Goal: Information Seeking & Learning: Learn about a topic

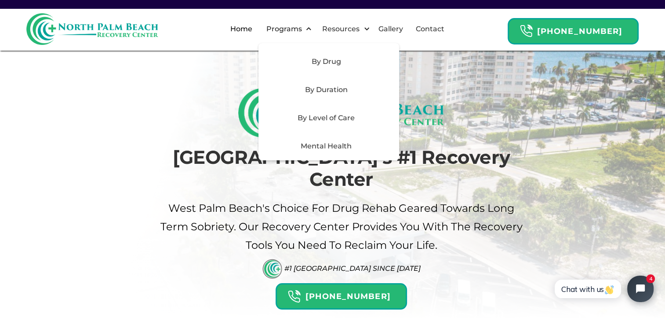
click at [334, 147] on div "Mental Health" at bounding box center [326, 146] width 125 height 11
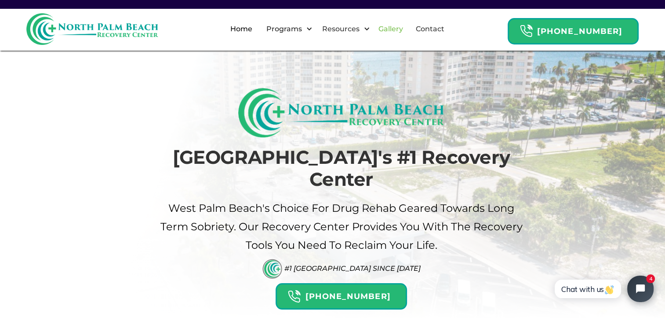
click at [395, 29] on link "Gallery" at bounding box center [390, 29] width 35 height 28
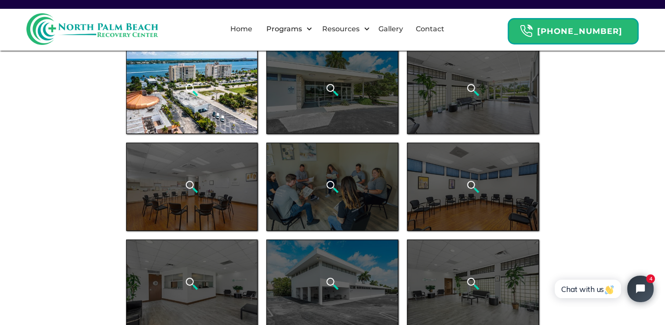
click at [169, 91] on div "open lightbox" at bounding box center [192, 90] width 132 height 88
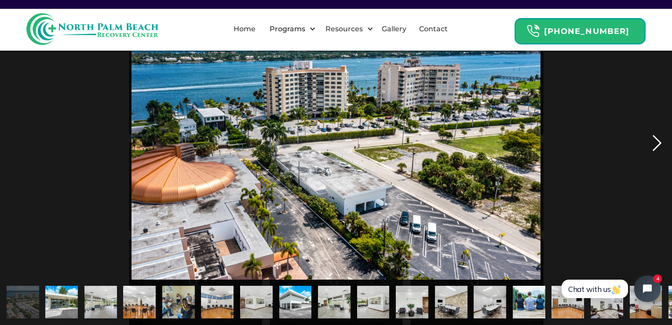
click at [656, 139] on div "next image" at bounding box center [657, 143] width 30 height 273
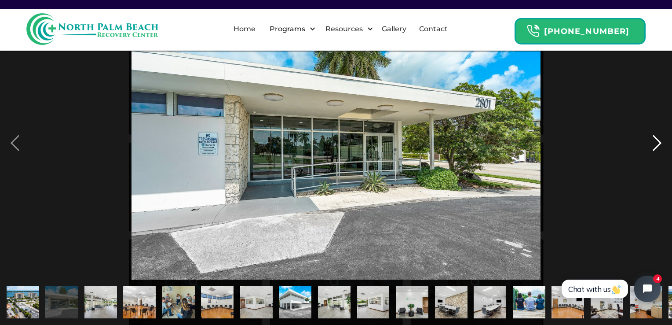
click at [656, 139] on div "next image" at bounding box center [657, 143] width 30 height 273
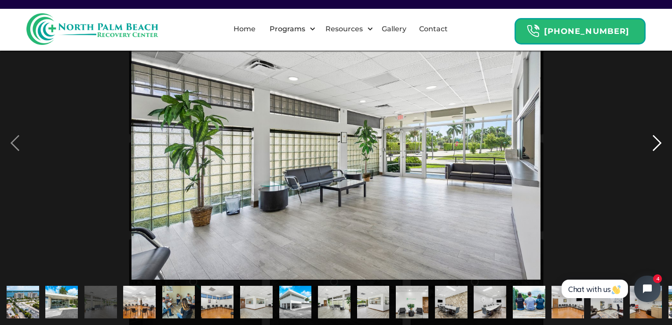
click at [656, 139] on div "next image" at bounding box center [657, 143] width 30 height 273
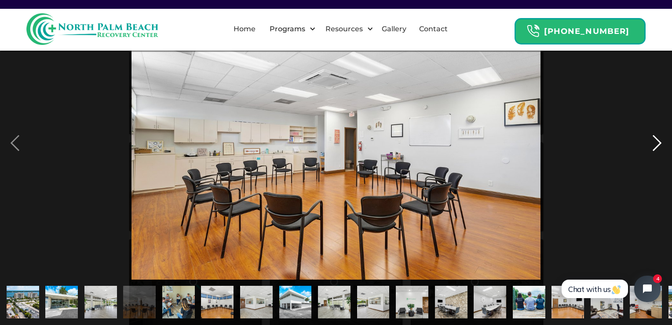
click at [656, 139] on div "next image" at bounding box center [657, 143] width 30 height 273
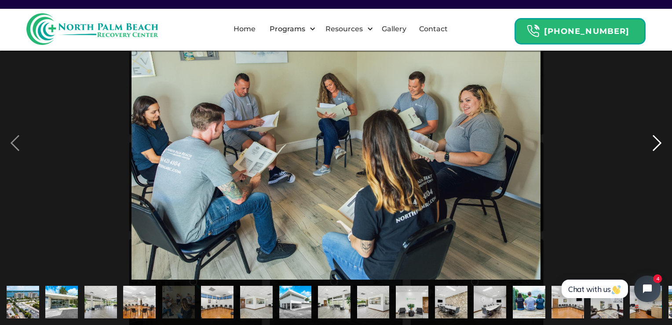
click at [656, 139] on div "next image" at bounding box center [657, 143] width 30 height 273
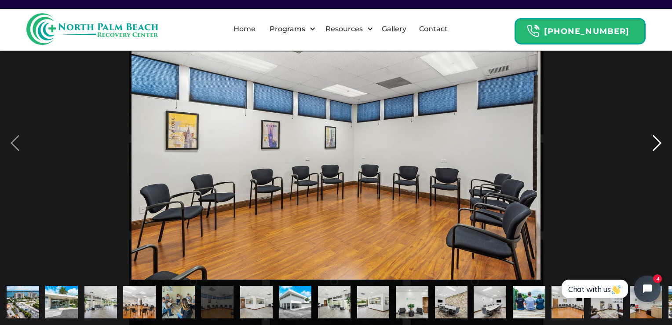
click at [656, 139] on div "next image" at bounding box center [657, 143] width 30 height 273
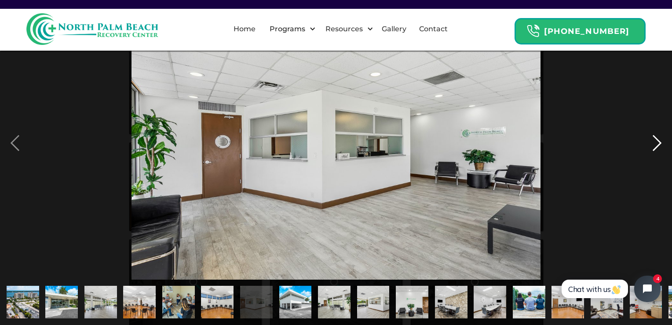
click at [656, 139] on div "next image" at bounding box center [657, 143] width 30 height 273
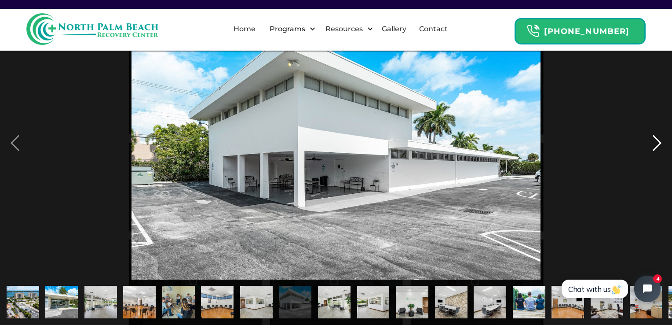
click at [656, 139] on div "next image" at bounding box center [657, 143] width 30 height 273
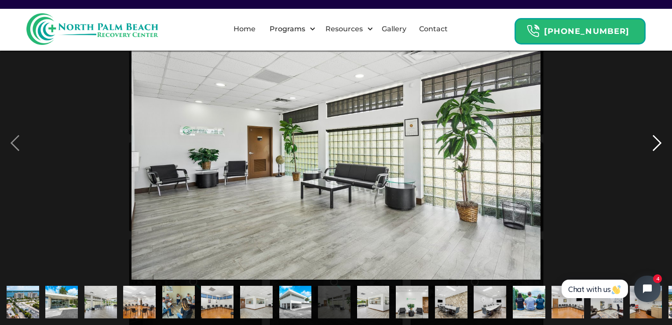
click at [656, 139] on div "next image" at bounding box center [657, 143] width 30 height 273
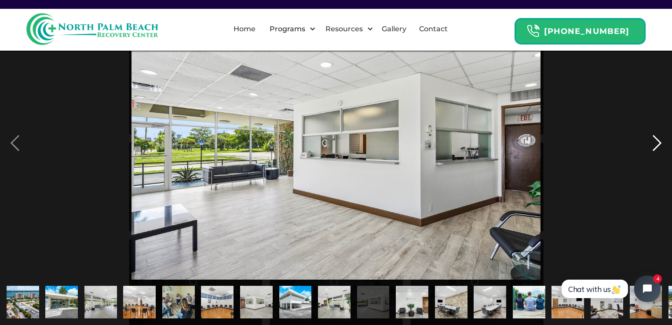
click at [656, 139] on div "next image" at bounding box center [657, 143] width 30 height 273
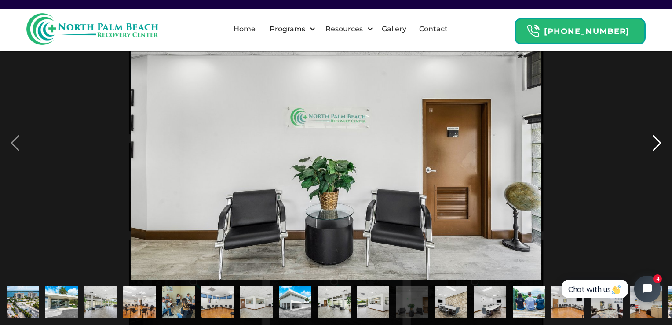
click at [656, 139] on div "next image" at bounding box center [657, 143] width 30 height 273
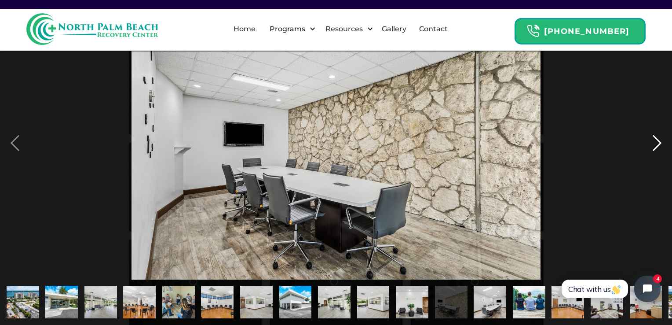
click at [656, 139] on div "next image" at bounding box center [657, 143] width 30 height 273
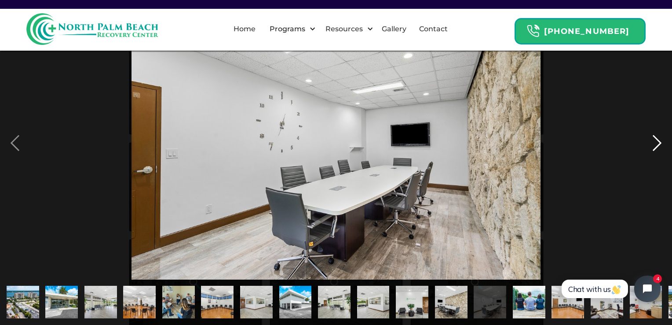
click at [656, 139] on div "next image" at bounding box center [657, 143] width 30 height 273
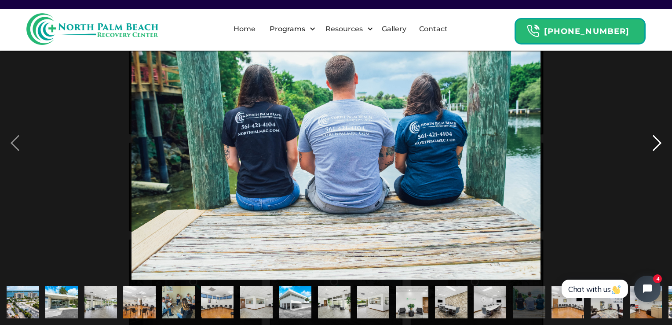
click at [656, 139] on div "next image" at bounding box center [657, 143] width 30 height 273
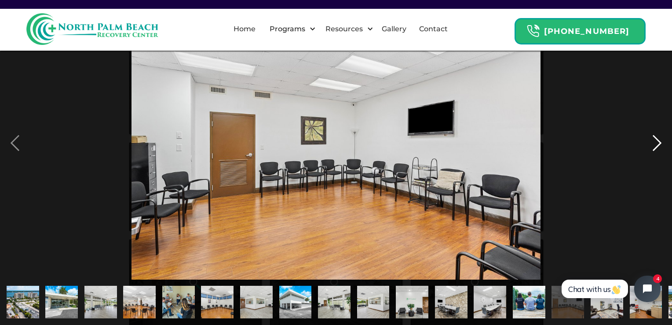
click at [656, 139] on div "next image" at bounding box center [657, 143] width 30 height 273
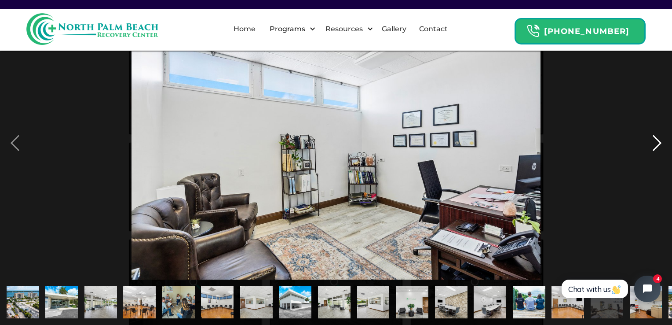
click at [656, 139] on div "next image" at bounding box center [657, 143] width 30 height 273
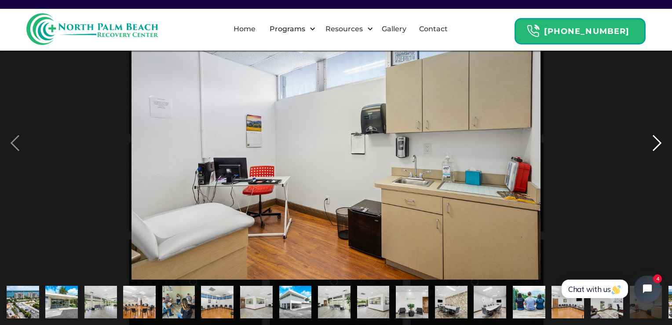
click at [656, 139] on div "next image" at bounding box center [657, 143] width 30 height 273
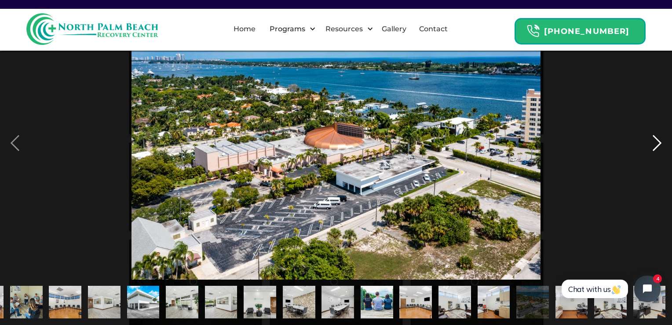
scroll to position [0, 153]
click at [656, 139] on div "next image" at bounding box center [657, 143] width 30 height 273
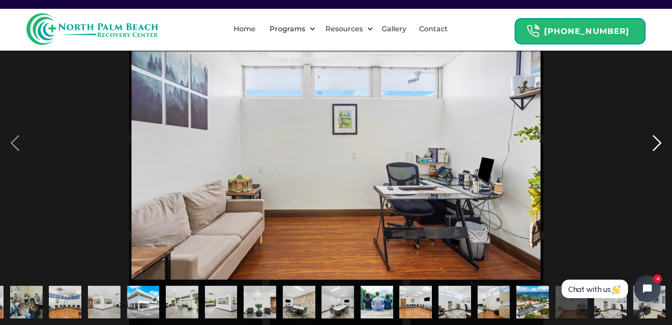
click at [656, 139] on div "next image" at bounding box center [657, 143] width 30 height 273
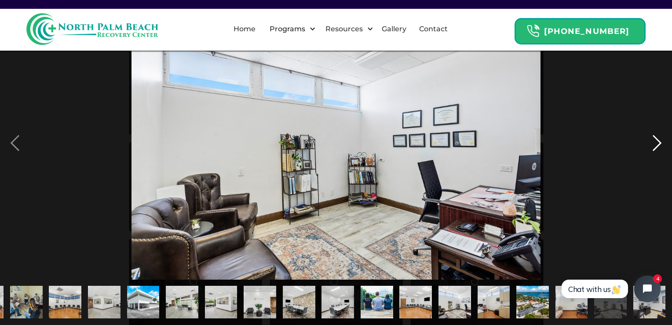
click at [656, 139] on div "next image" at bounding box center [657, 143] width 30 height 273
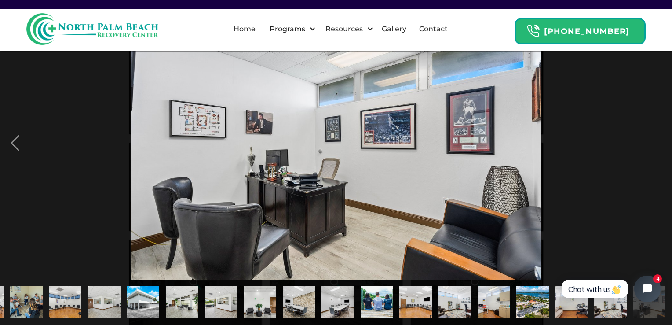
click at [656, 139] on div "next image" at bounding box center [657, 143] width 30 height 273
click at [14, 147] on div "previous image" at bounding box center [15, 143] width 30 height 273
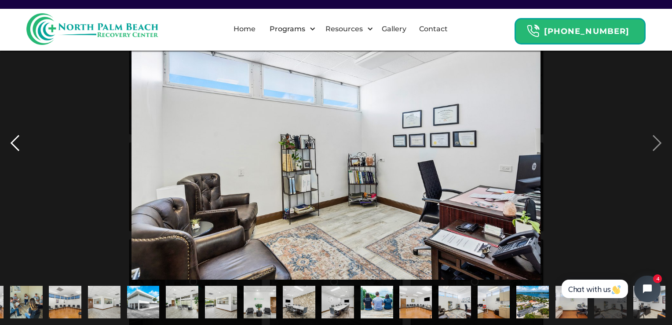
click at [14, 147] on div "previous image" at bounding box center [15, 143] width 30 height 273
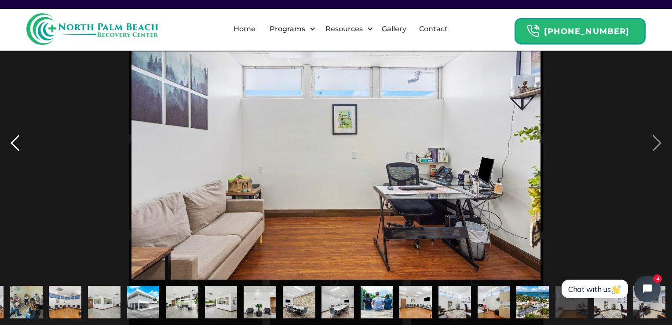
click at [14, 147] on div "previous image" at bounding box center [15, 143] width 30 height 273
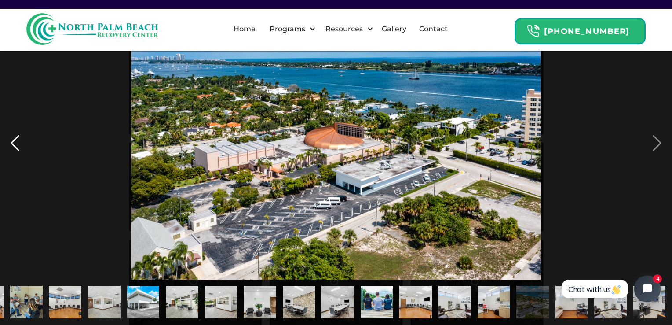
click at [14, 147] on div "previous image" at bounding box center [15, 143] width 30 height 273
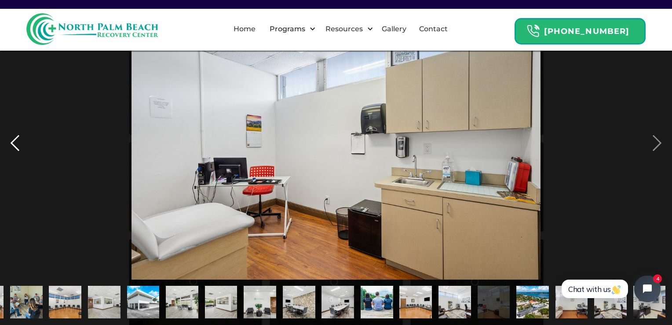
click at [17, 141] on div "previous image" at bounding box center [15, 143] width 30 height 273
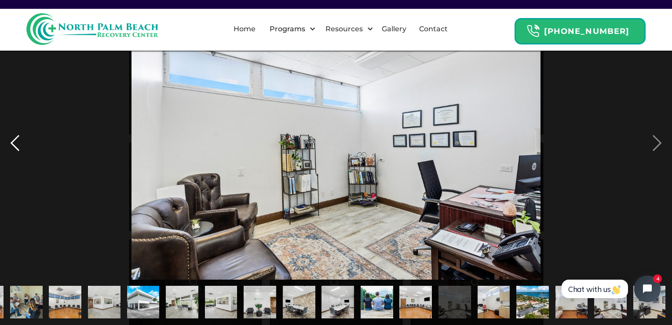
click at [17, 141] on div "previous image" at bounding box center [15, 143] width 30 height 273
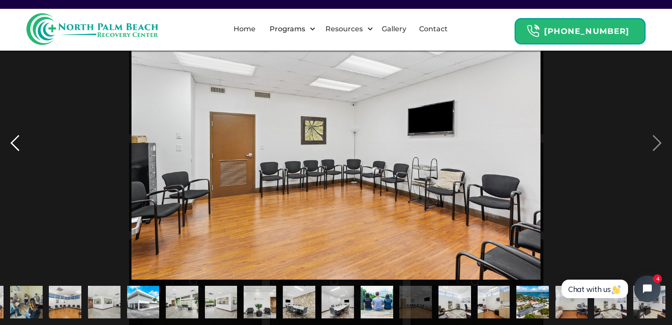
click at [17, 141] on div "previous image" at bounding box center [15, 143] width 30 height 273
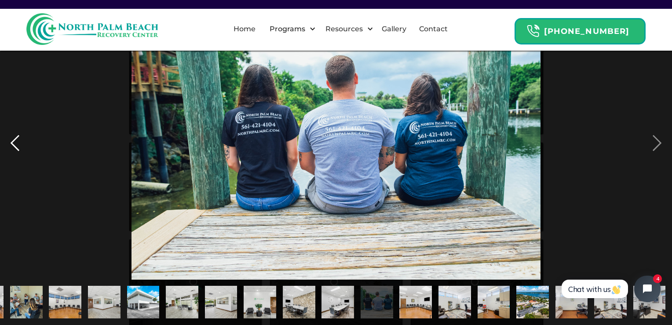
click at [17, 141] on div "previous image" at bounding box center [15, 143] width 30 height 273
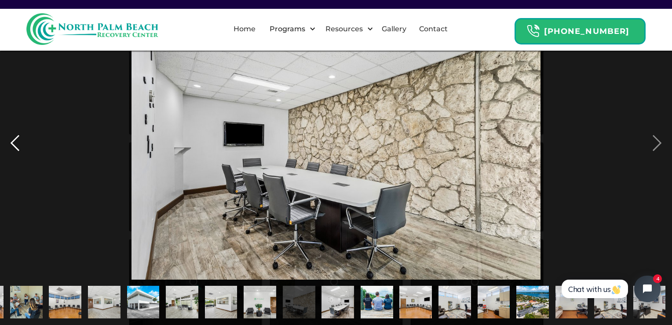
click at [17, 141] on div "previous image" at bounding box center [15, 143] width 30 height 273
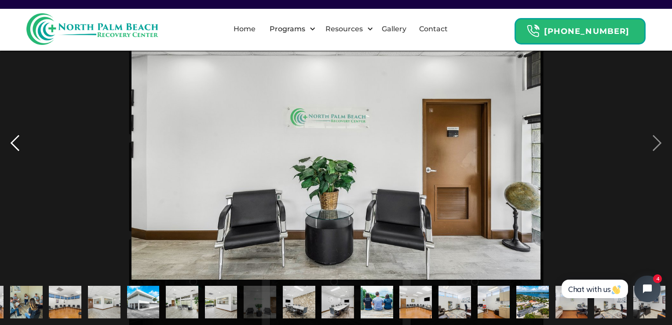
click at [17, 141] on div "previous image" at bounding box center [15, 143] width 30 height 273
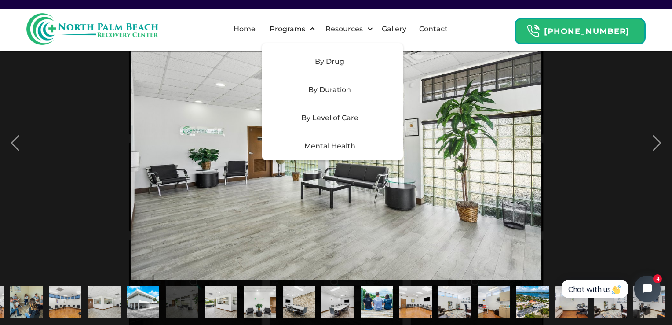
click at [321, 116] on div "By Level of Care" at bounding box center [329, 118] width 125 height 11
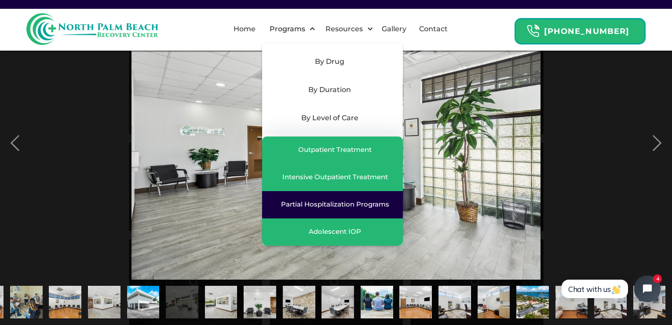
click at [330, 205] on div "Partial Hospitalization Programs" at bounding box center [335, 204] width 108 height 9
